Goal: Communication & Community: Answer question/provide support

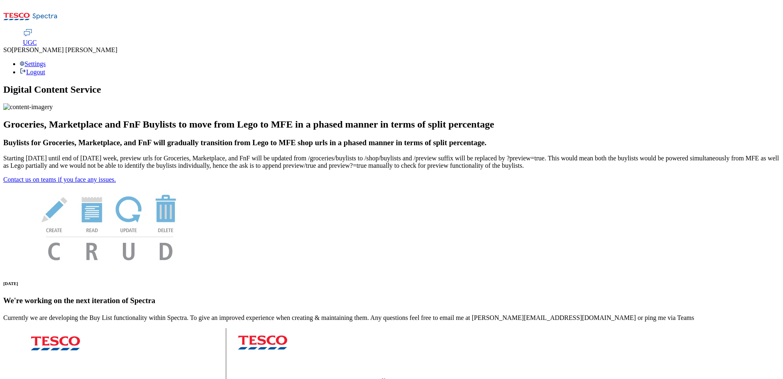
click at [37, 39] on span "UGC" at bounding box center [30, 42] width 14 height 7
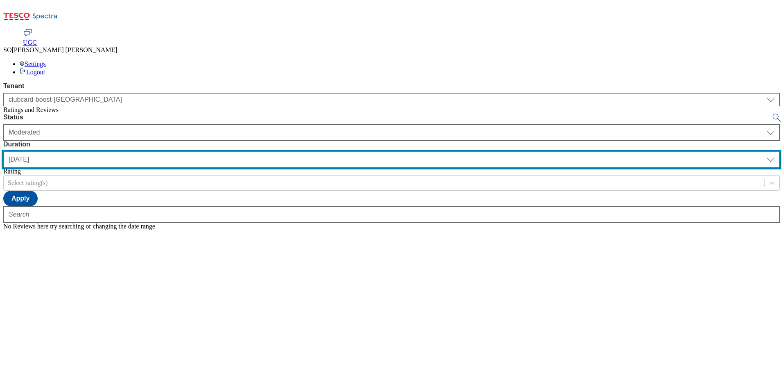
click at [265, 151] on select "[DATE] last7days last30days All custom" at bounding box center [391, 159] width 777 height 16
select select "All"
click at [193, 151] on select "[DATE] last7days last30days All custom" at bounding box center [391, 159] width 777 height 16
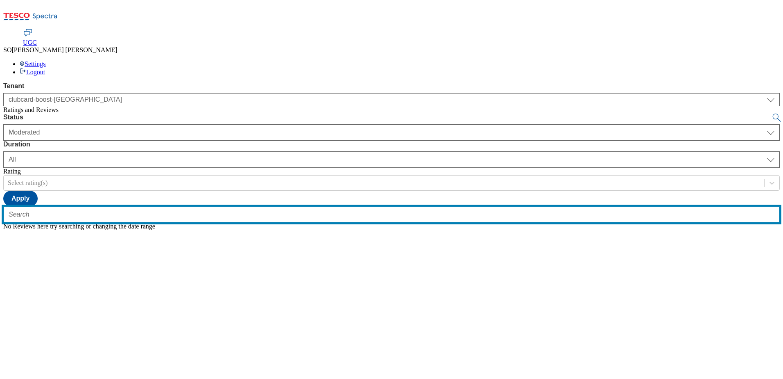
click at [160, 206] on input "text" at bounding box center [391, 214] width 777 height 16
paste input "trn:tesco:ugc:rnr:uuid:5d46d20e-be72-47dc-b4f7-918ccc35adb2"
type input "trn:tesco:ugc:rnr:uuid:5d46d20e-be72-47dc-b4f7-918ccc35adb2"
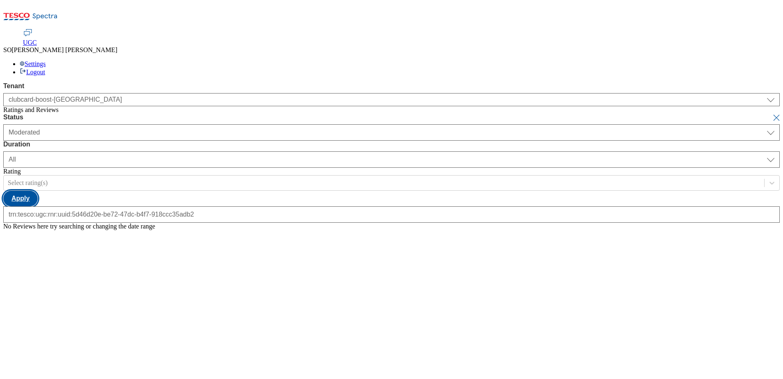
scroll to position [0, 0]
click at [38, 191] on button "Apply" at bounding box center [20, 199] width 34 height 16
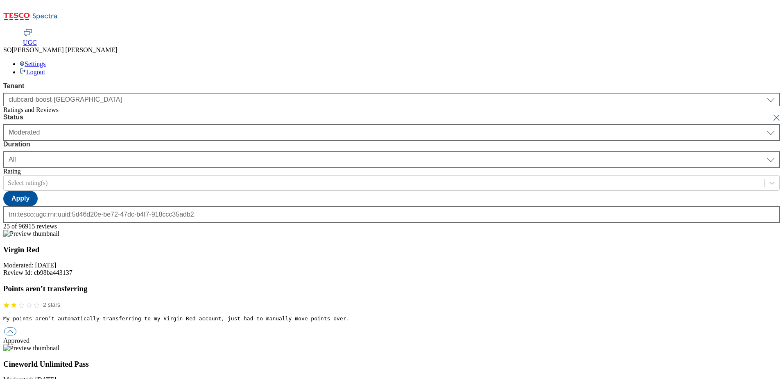
click at [772, 114] on button "submit" at bounding box center [777, 118] width 11 height 8
select select "[DATE]"
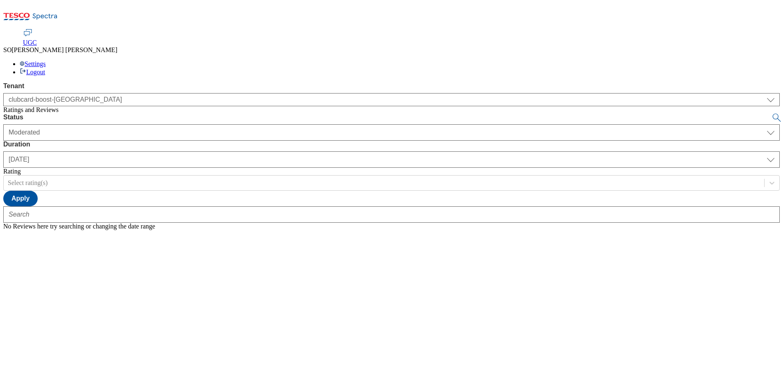
drag, startPoint x: 192, startPoint y: 78, endPoint x: 174, endPoint y: 134, distance: 58.2
click at [168, 139] on div "Status Moderated Approved Rejected Moderated Duration [DATE] last7days last30da…" at bounding box center [391, 172] width 777 height 116
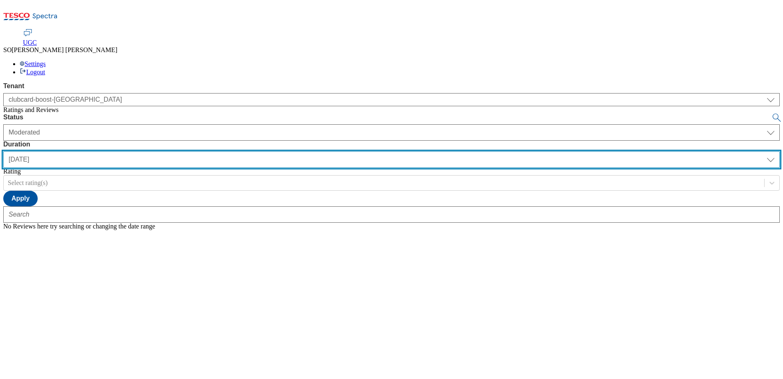
click at [262, 151] on select "[DATE] last7days last30days All custom" at bounding box center [391, 159] width 777 height 16
select select "All"
click at [193, 151] on select "[DATE] last7days last30days All custom" at bounding box center [391, 159] width 777 height 16
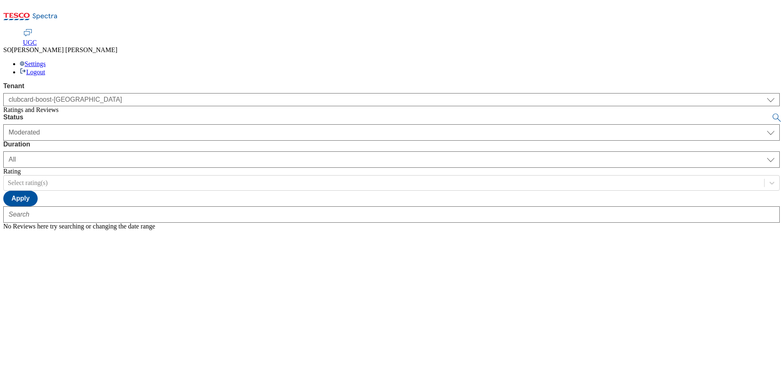
drag, startPoint x: 146, startPoint y: 83, endPoint x: 352, endPoint y: 136, distance: 213.2
click at [354, 138] on div "Status Moderated Approved Rejected Moderated Duration [DATE] last7days last30da…" at bounding box center [391, 172] width 777 height 116
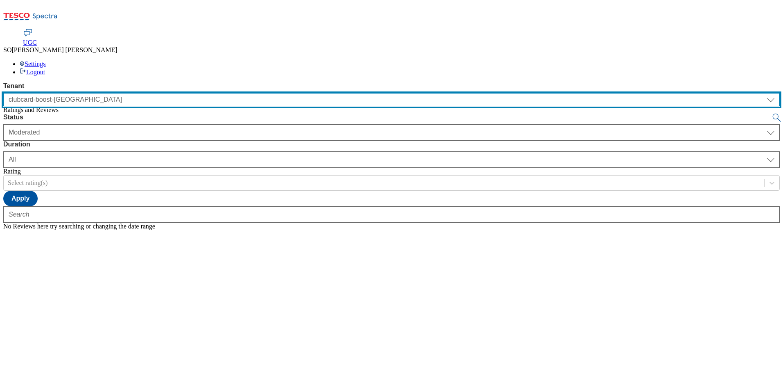
click at [92, 93] on select "clubcard-boost-[GEOGRAPHIC_DATA]" at bounding box center [391, 99] width 777 height 13
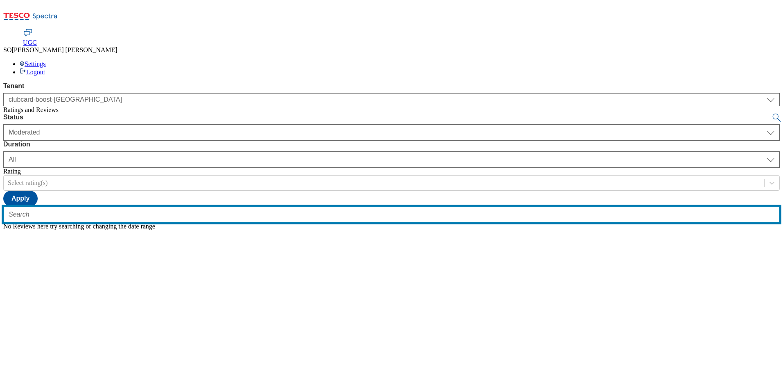
click at [175, 206] on input "text" at bounding box center [391, 214] width 777 height 16
click at [159, 206] on input "text" at bounding box center [391, 214] width 777 height 16
click at [132, 206] on input "text" at bounding box center [391, 214] width 777 height 16
paste input "Easy to use saved a fortune on our holiday to [GEOGRAPHIC_DATA]"
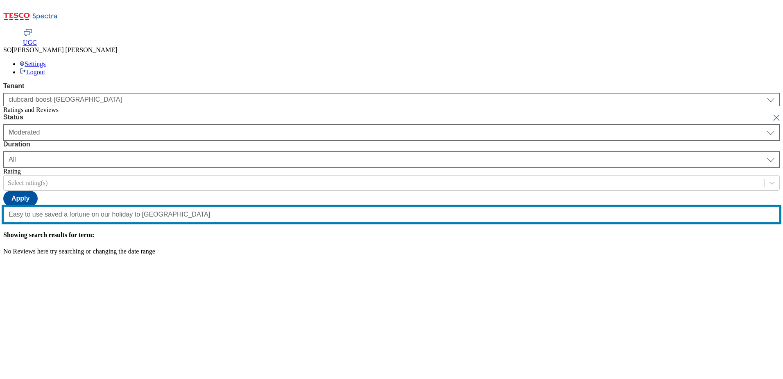
scroll to position [0, 46]
type input "Easy to use saved a fortune on our holiday to [GEOGRAPHIC_DATA]"
click at [772, 114] on button "submit" at bounding box center [777, 118] width 11 height 8
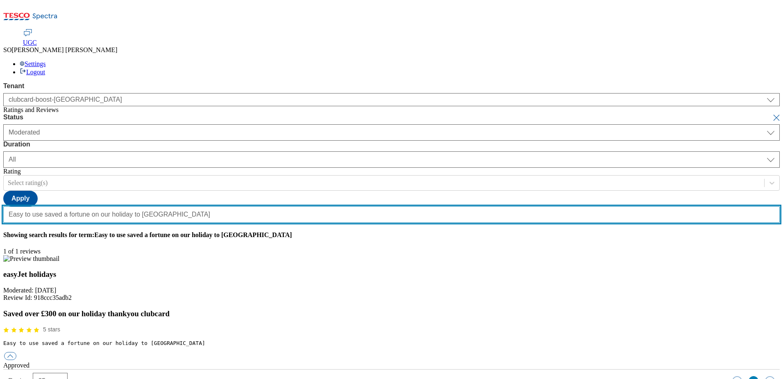
scroll to position [0, 0]
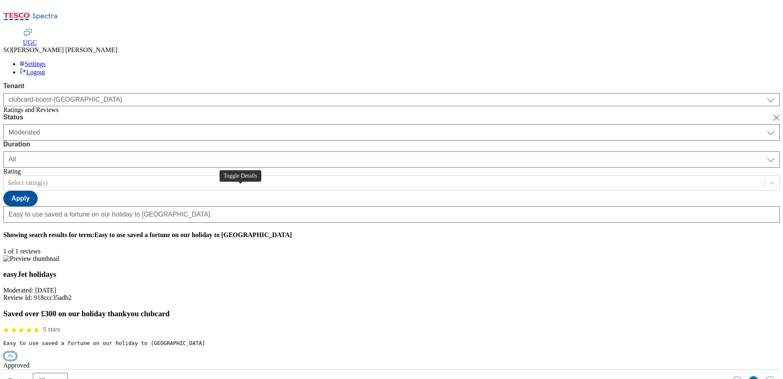
click at [16, 352] on button "button" at bounding box center [10, 356] width 12 height 8
click at [369, 376] on div "reply" at bounding box center [391, 379] width 777 height 7
paste input "Hello, thanks for your feedback. We're really happy you had a great experience …"
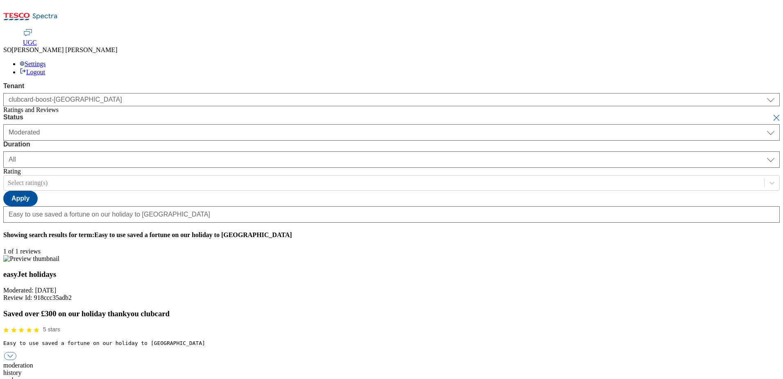
type input "Hello, thanks for your feedback. We're really happy you had a great experience …"
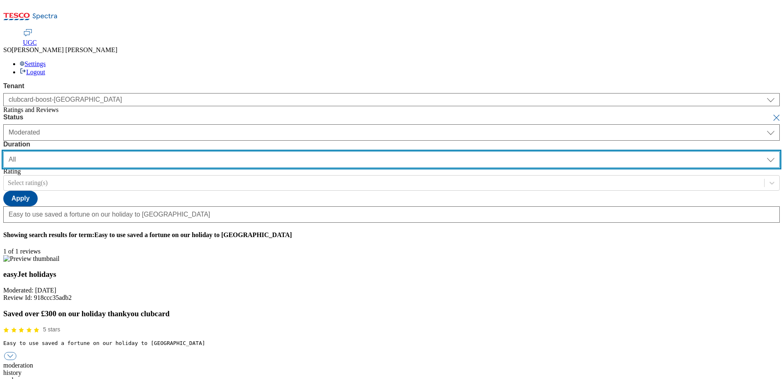
click at [263, 151] on select "[DATE] last7days last30days All custom" at bounding box center [391, 159] width 777 height 16
click at [193, 151] on select "[DATE] last7days last30days All custom" at bounding box center [391, 159] width 777 height 16
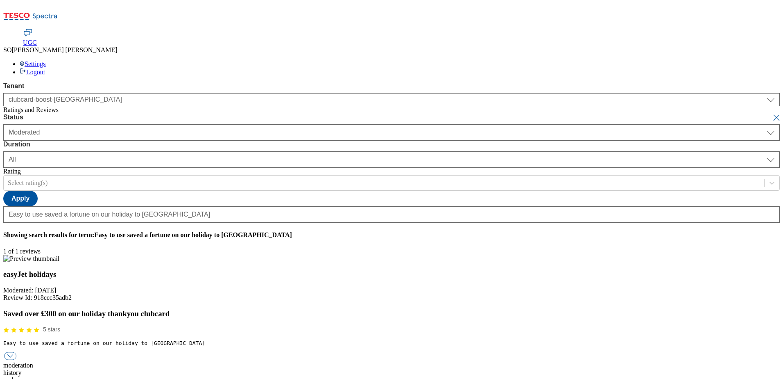
click at [772, 114] on button "submit" at bounding box center [777, 118] width 11 height 8
select select "[DATE]"
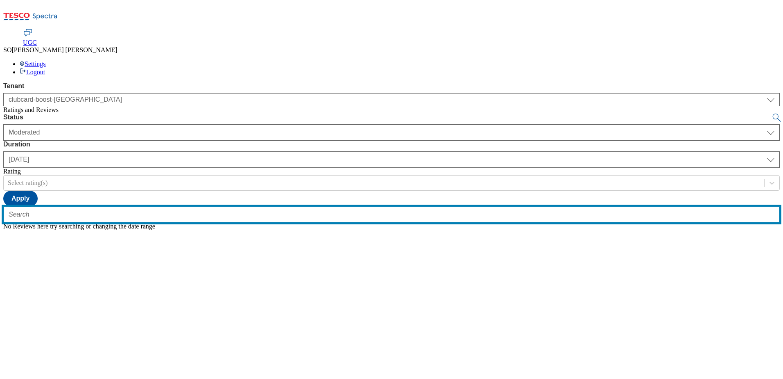
click at [186, 206] on input "text" at bounding box center [391, 214] width 777 height 16
paste input "trn:tesco:ugc:rnr:uuid:cbe7ae73-6575-4582-bd53-b08037aeef51"
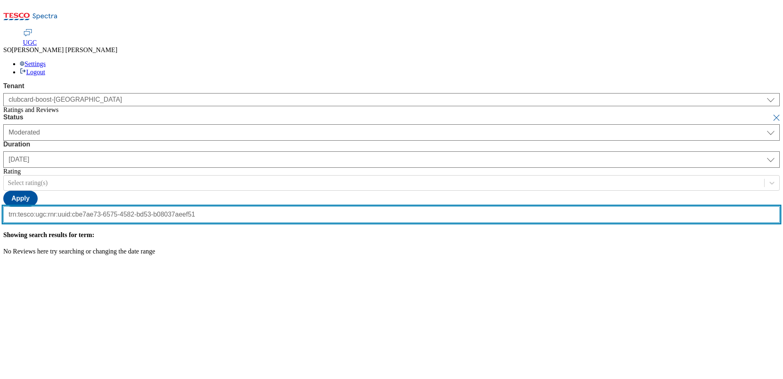
type input "trn:tesco:ugc:rnr:uuid:cbe7ae73-6575-4582-bd53-b08037aeef51"
click at [772, 114] on button "submit" at bounding box center [777, 118] width 11 height 8
select select "All"
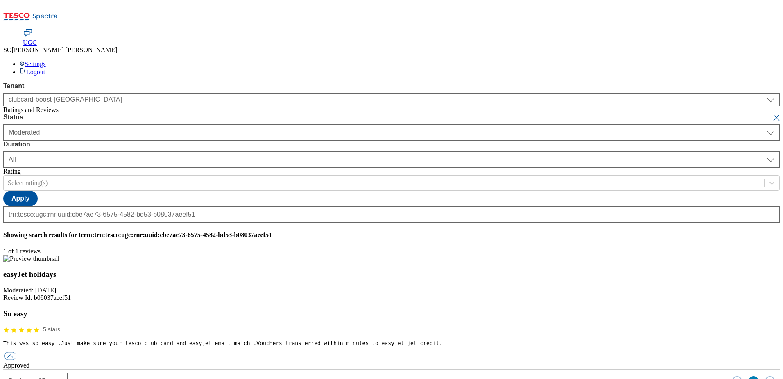
scroll to position [0, 0]
click at [16, 352] on button "button" at bounding box center [10, 356] width 12 height 8
click at [374, 376] on div "reply" at bounding box center [391, 379] width 777 height 7
paste input "So glad you found using our easyJet Reward Partner easy, and when the time it r…"
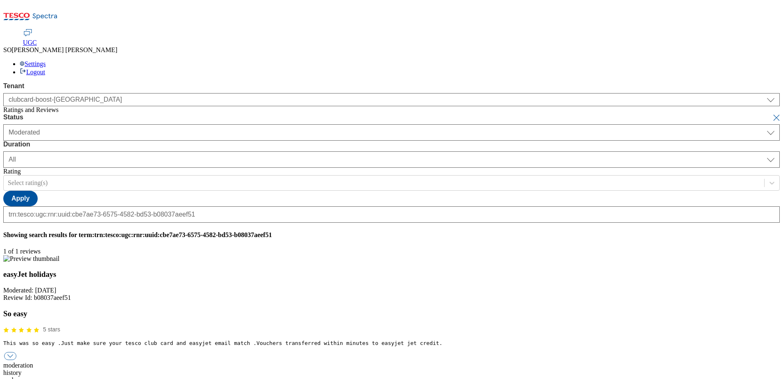
type input "So glad you found using our easyJet Reward Partner easy, and when the time it r…"
